Goal: Use online tool/utility: Utilize a website feature to perform a specific function

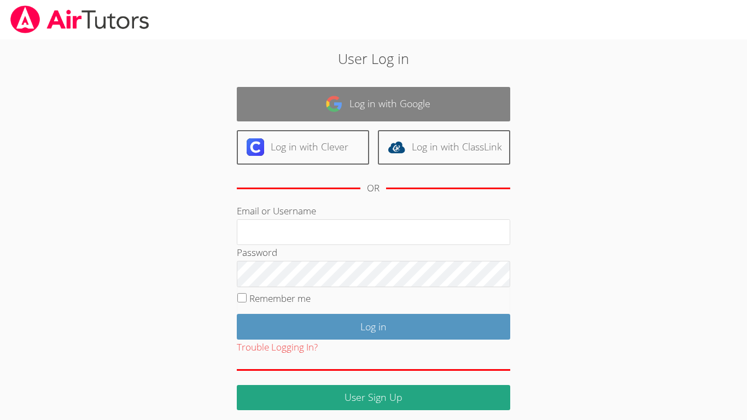
click at [456, 107] on link "Log in with Google" at bounding box center [374, 104] width 274 height 34
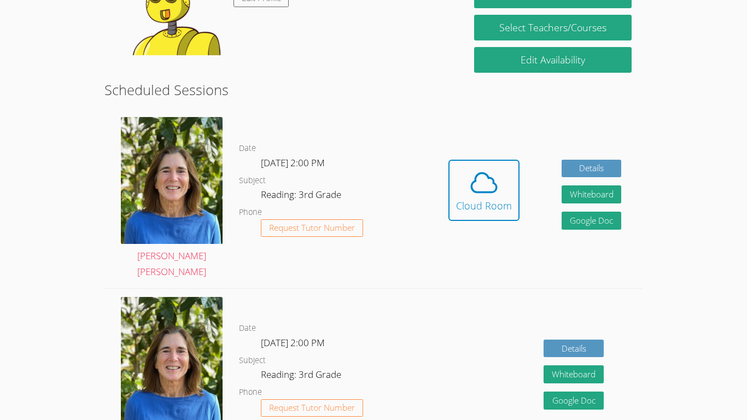
scroll to position [233, 0]
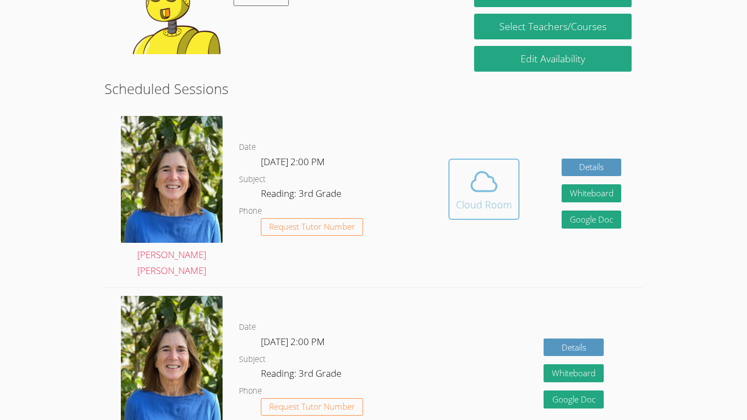
click at [495, 197] on div "Cloud Room" at bounding box center [484, 204] width 56 height 15
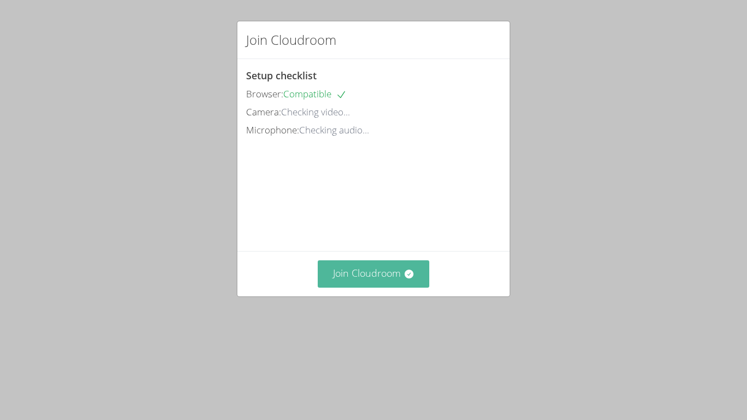
click at [403, 287] on button "Join Cloudroom" at bounding box center [374, 273] width 112 height 27
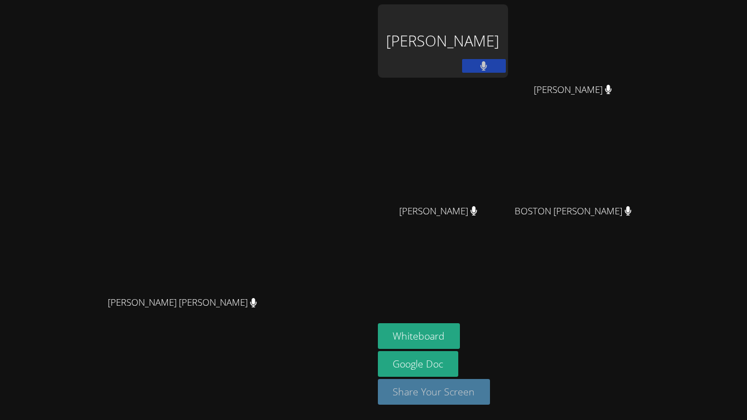
click at [491, 389] on button "Share Your Screen" at bounding box center [434, 392] width 113 height 26
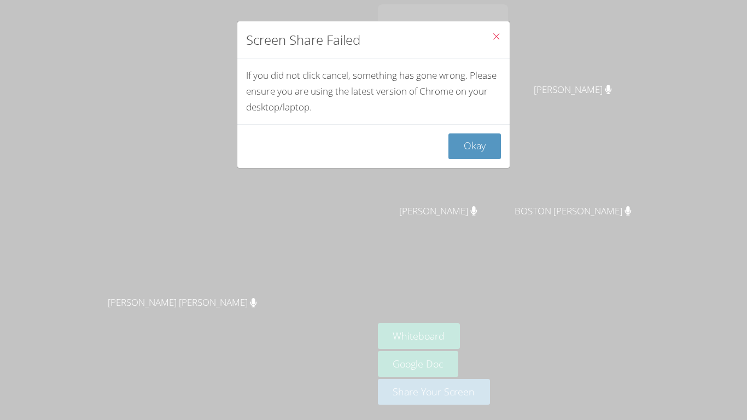
click at [502, 37] on button "Close" at bounding box center [496, 37] width 27 height 33
click at [491, 149] on button "Okay" at bounding box center [475, 147] width 53 height 26
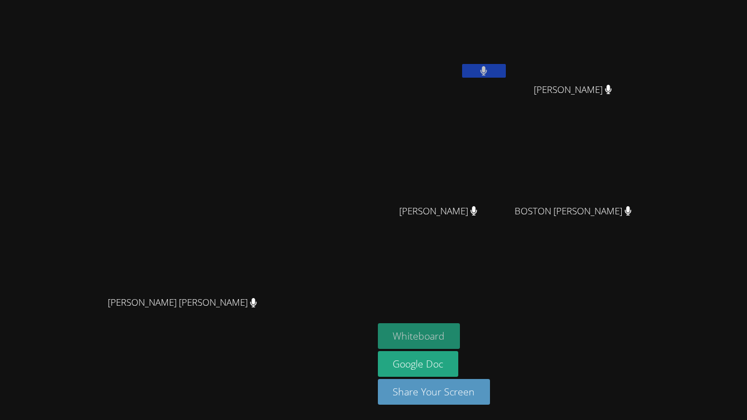
click at [461, 333] on button "Whiteboard" at bounding box center [419, 336] width 83 height 26
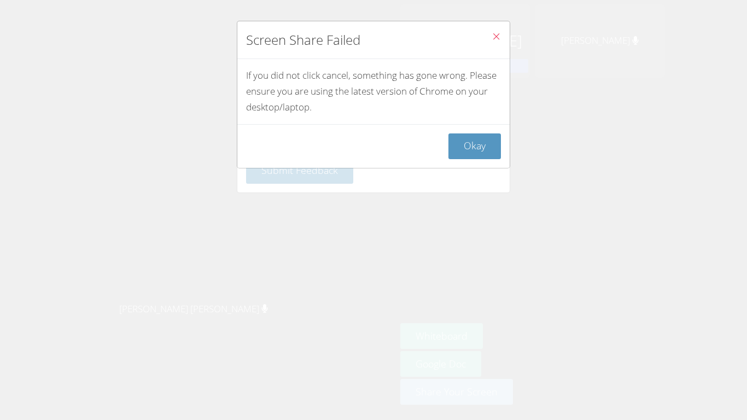
click at [502, 39] on button "Close" at bounding box center [496, 37] width 27 height 33
click at [479, 139] on button "Okay" at bounding box center [475, 147] width 53 height 26
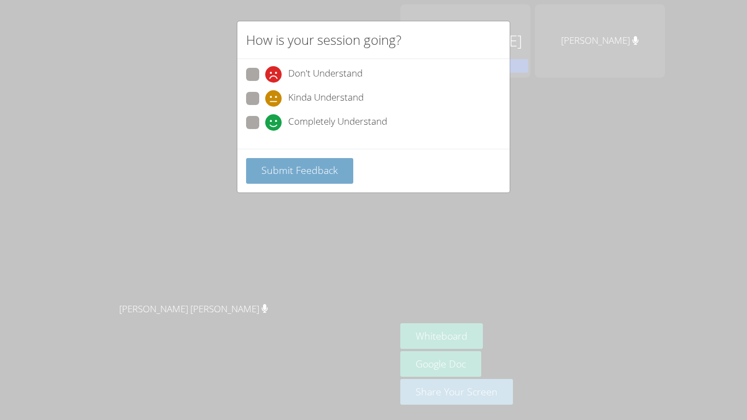
click at [333, 168] on span "Submit Feedback" at bounding box center [300, 170] width 77 height 13
